Goal: Transaction & Acquisition: Purchase product/service

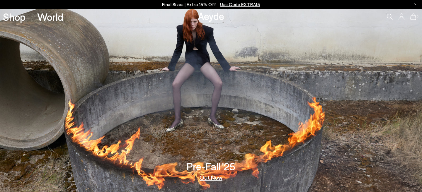
click at [387, 17] on icon at bounding box center [390, 17] width 6 height 6
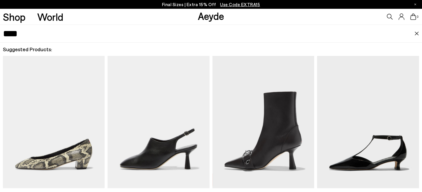
type input "****"
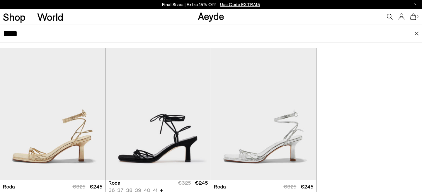
scroll to position [96, 0]
click at [82, 127] on img "1 / 6" at bounding box center [52, 114] width 105 height 132
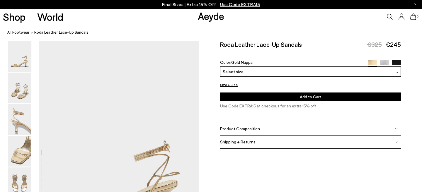
click at [396, 60] on img at bounding box center [396, 64] width 9 height 9
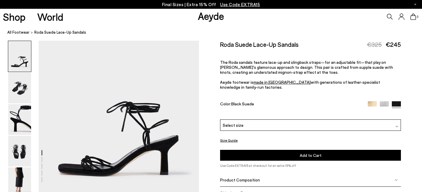
scroll to position [107, 0]
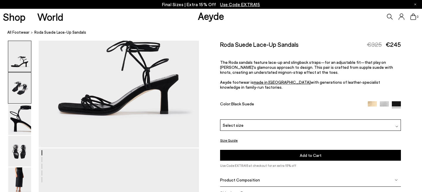
click at [23, 98] on img at bounding box center [19, 88] width 23 height 31
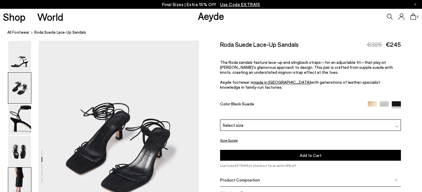
click at [22, 180] on img at bounding box center [19, 183] width 23 height 31
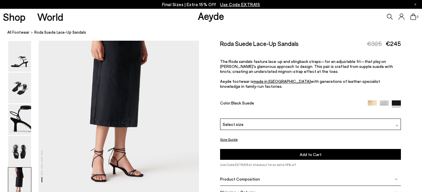
scroll to position [908, 0]
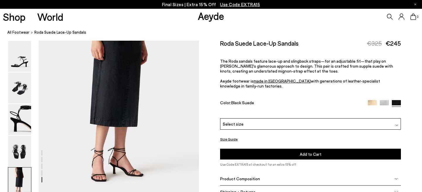
click at [368, 100] on img at bounding box center [372, 104] width 9 height 9
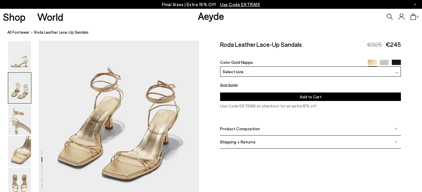
scroll to position [258, 0]
